Goal: Transaction & Acquisition: Download file/media

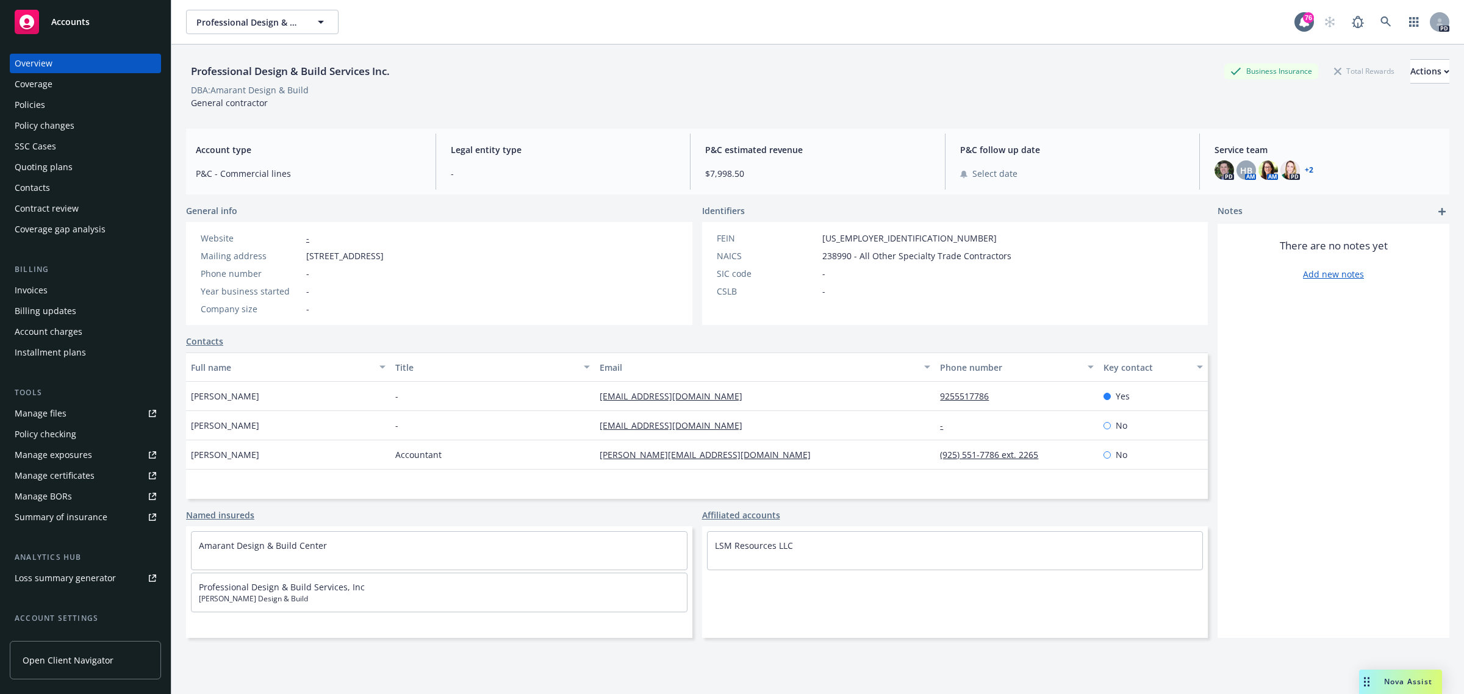
click at [67, 17] on span "Accounts" at bounding box center [70, 22] width 38 height 10
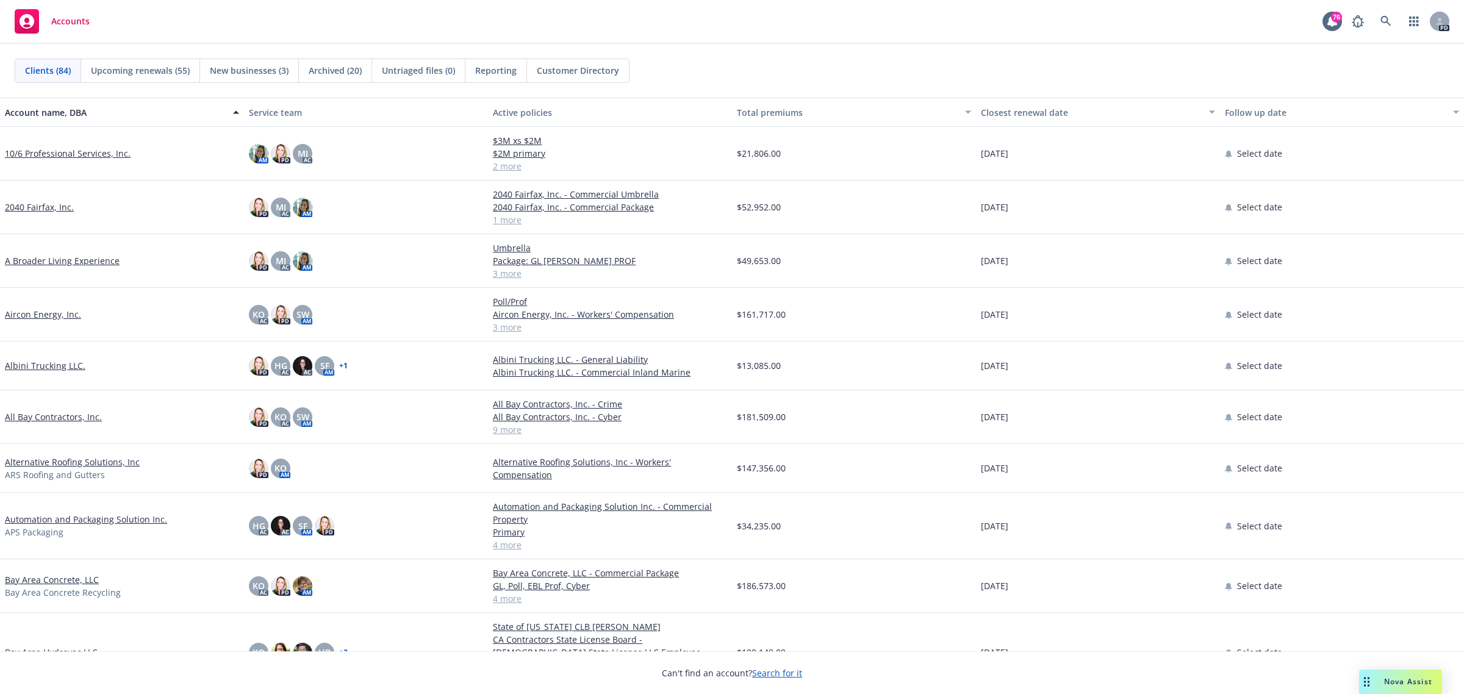
click at [66, 415] on link "All Bay Contractors, Inc." at bounding box center [53, 416] width 97 height 13
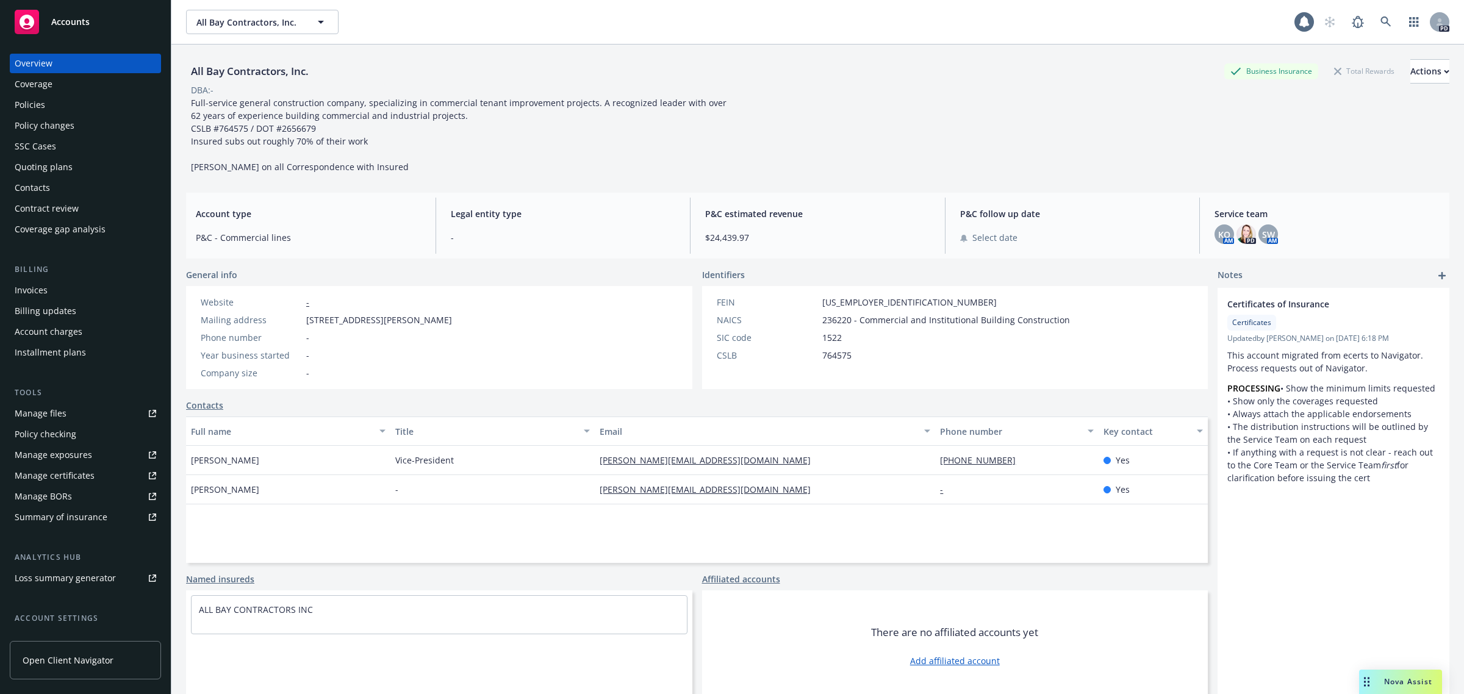
click at [35, 105] on div "Policies" at bounding box center [30, 105] width 30 height 20
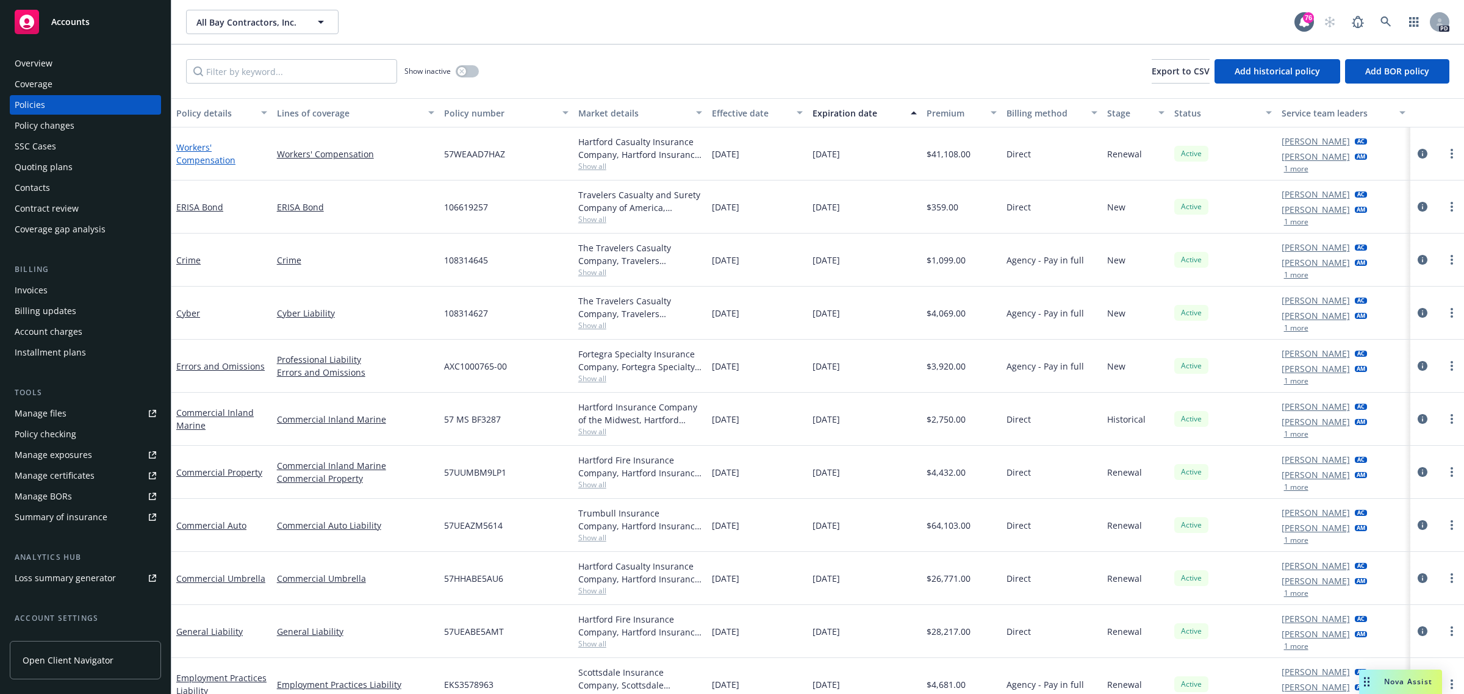
click at [196, 160] on link "Workers' Compensation" at bounding box center [205, 154] width 59 height 24
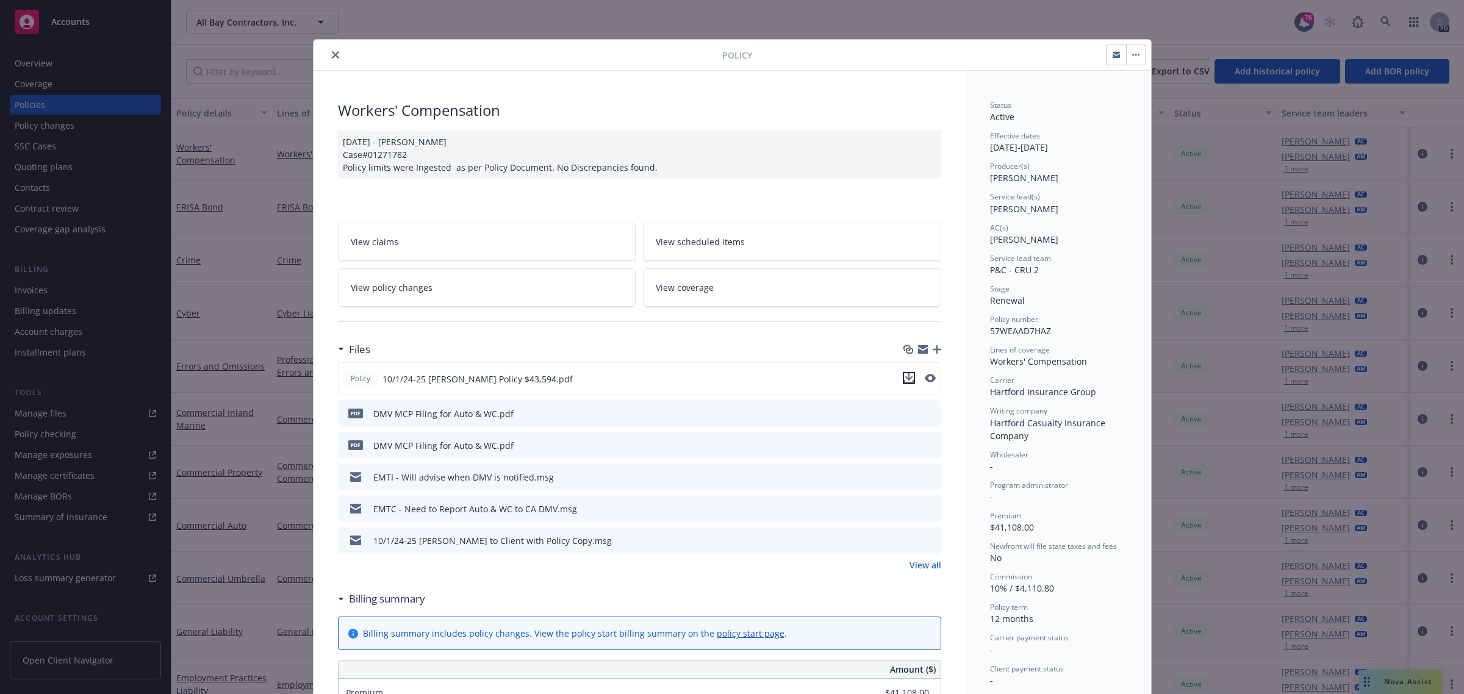
click at [904, 380] on icon "download file" at bounding box center [909, 378] width 10 height 10
click at [332, 56] on icon "close" at bounding box center [335, 54] width 7 height 7
